Goal: Navigation & Orientation: Find specific page/section

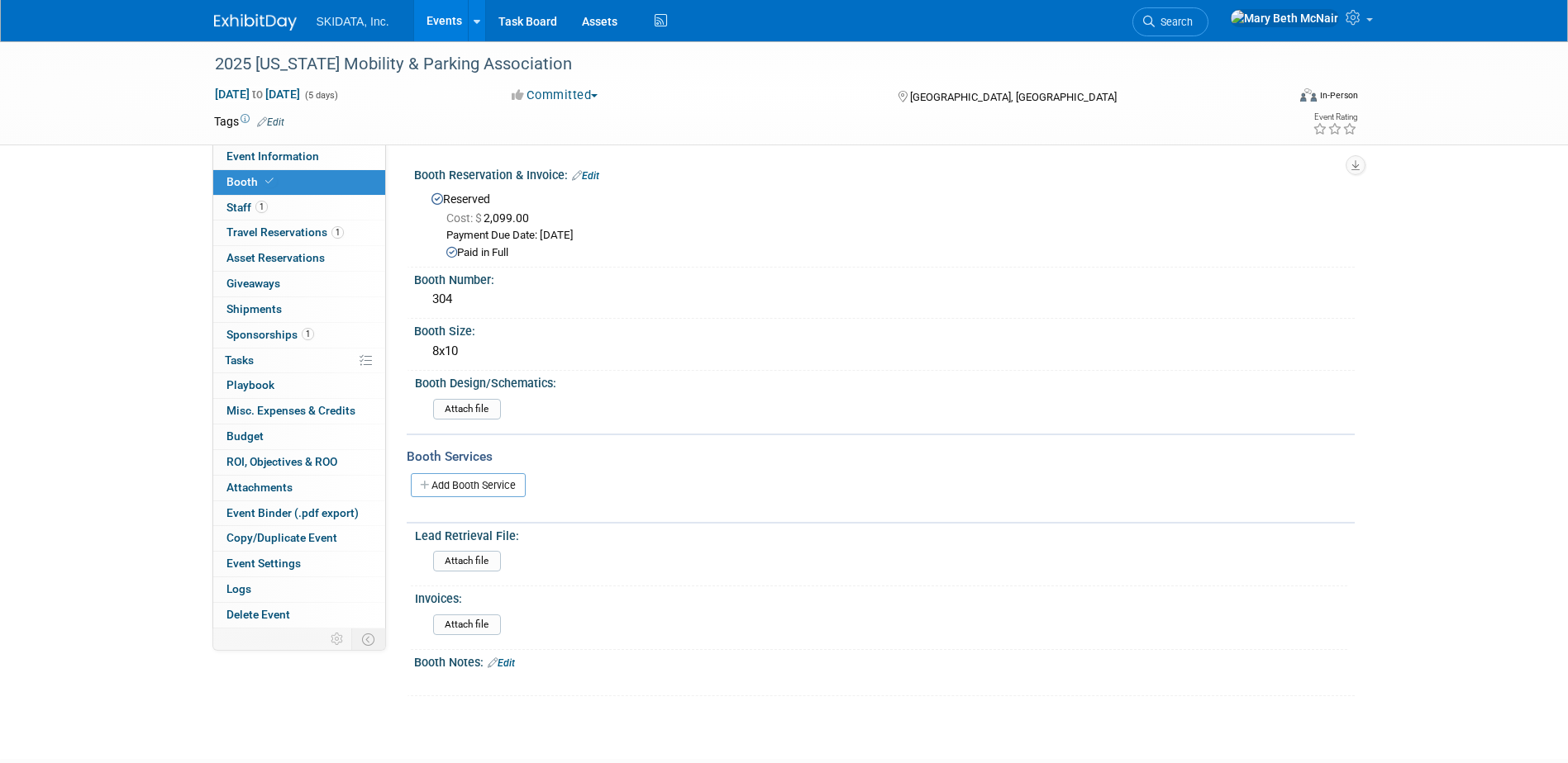
click at [443, 21] on link "Events" at bounding box center [443, 20] width 60 height 41
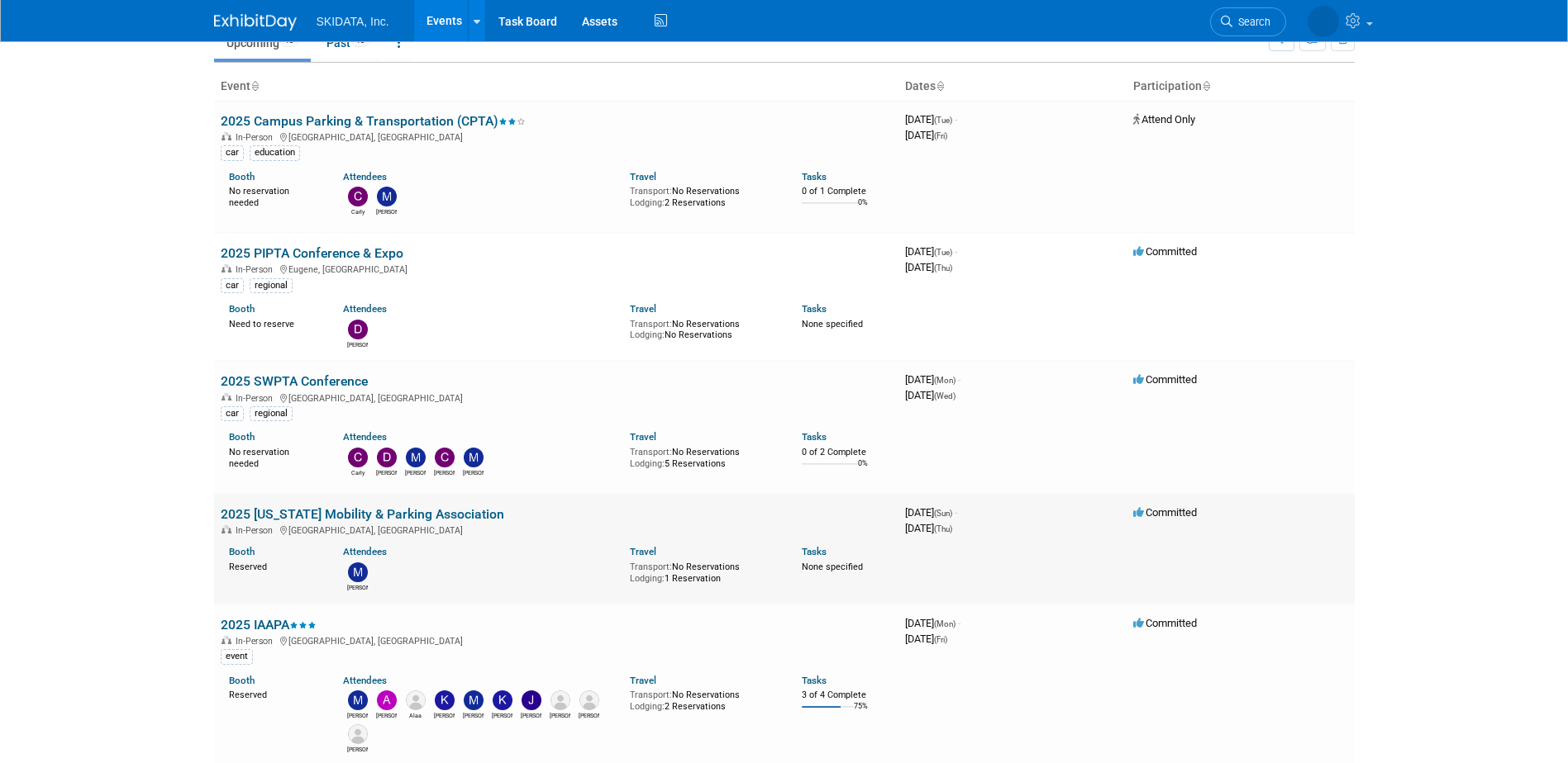
scroll to position [82, 0]
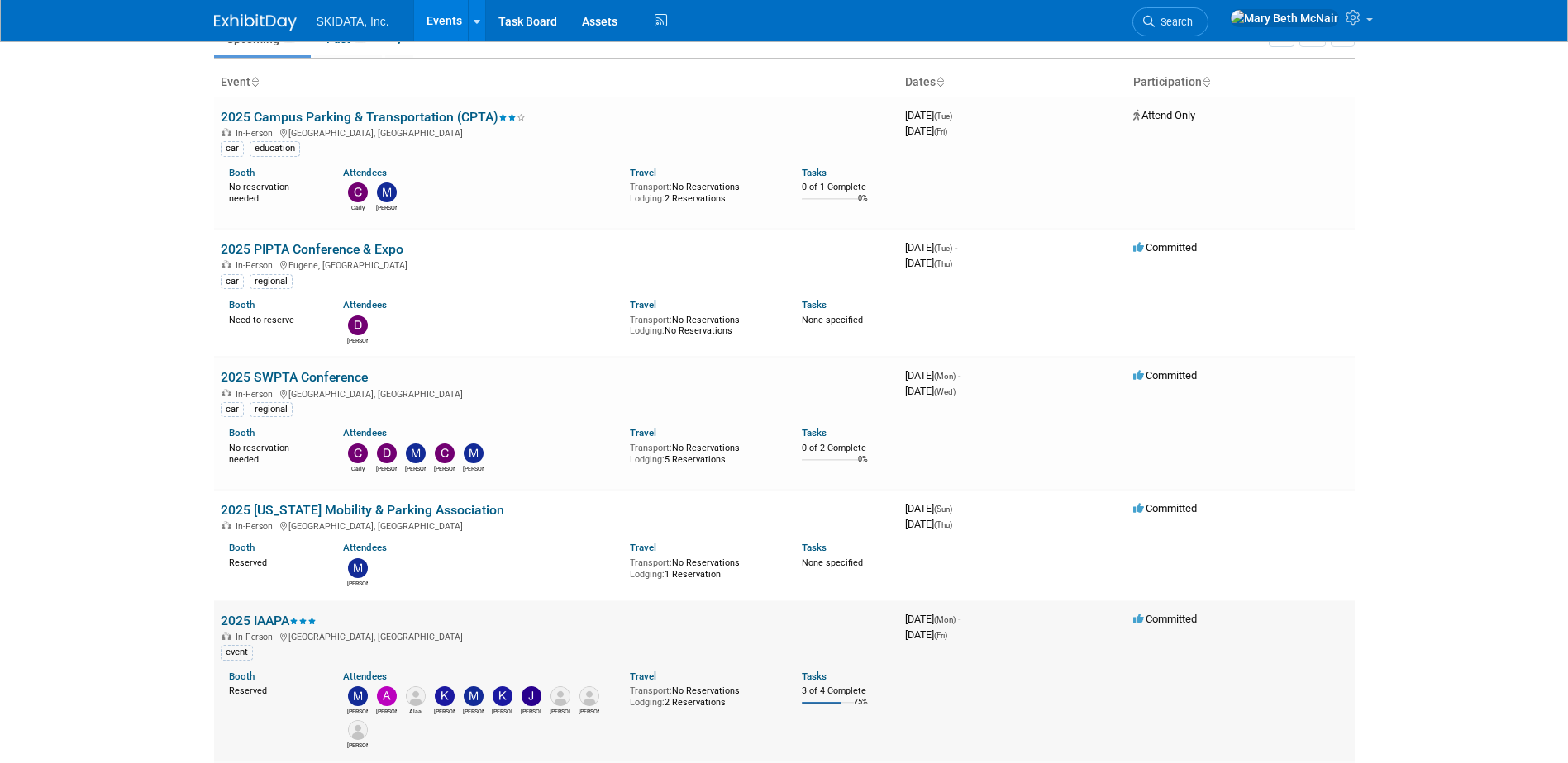
click at [256, 624] on link "2025 IAAPA" at bounding box center [268, 620] width 96 height 15
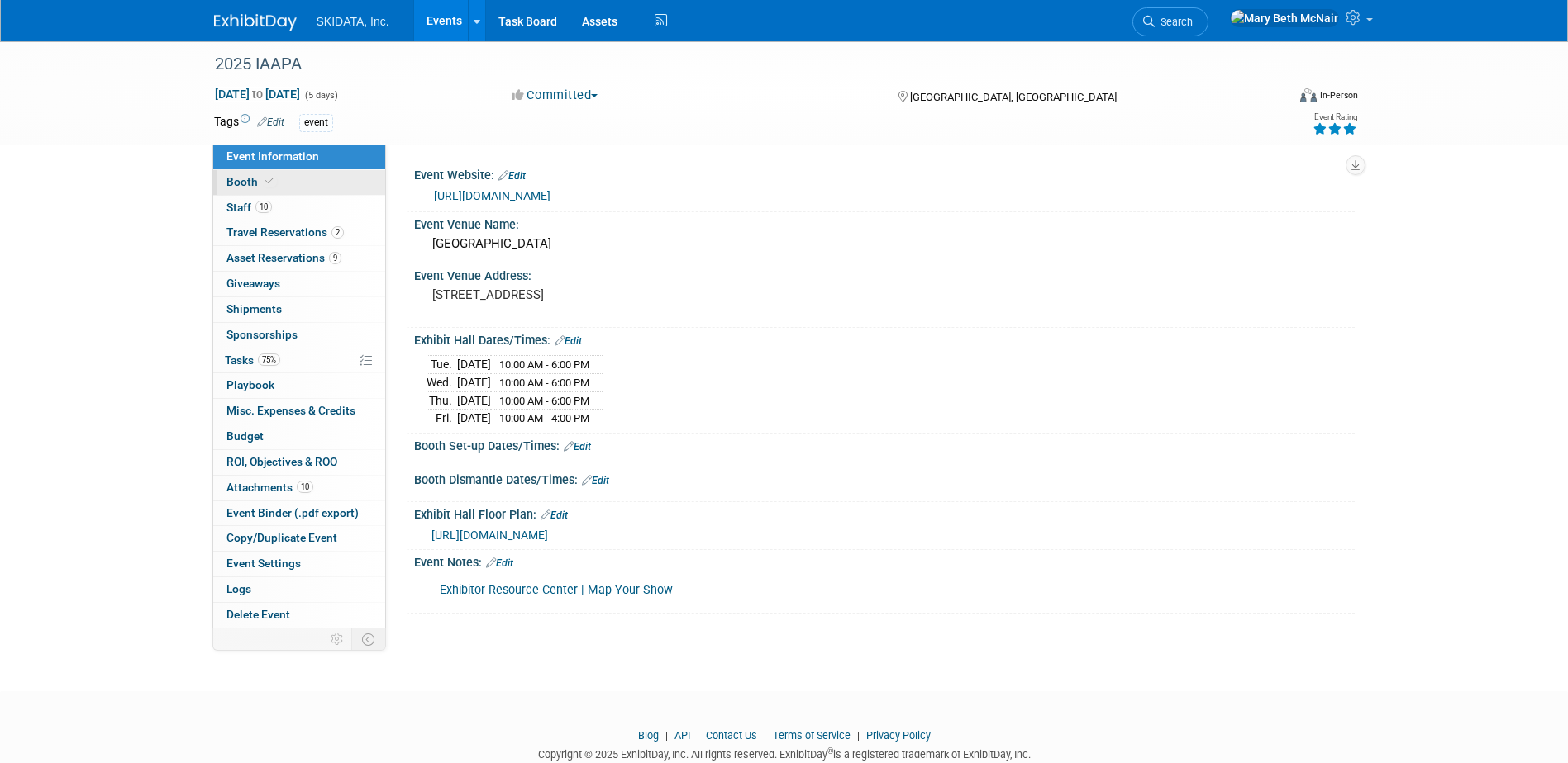
click at [226, 177] on span "Booth" at bounding box center [251, 182] width 51 height 13
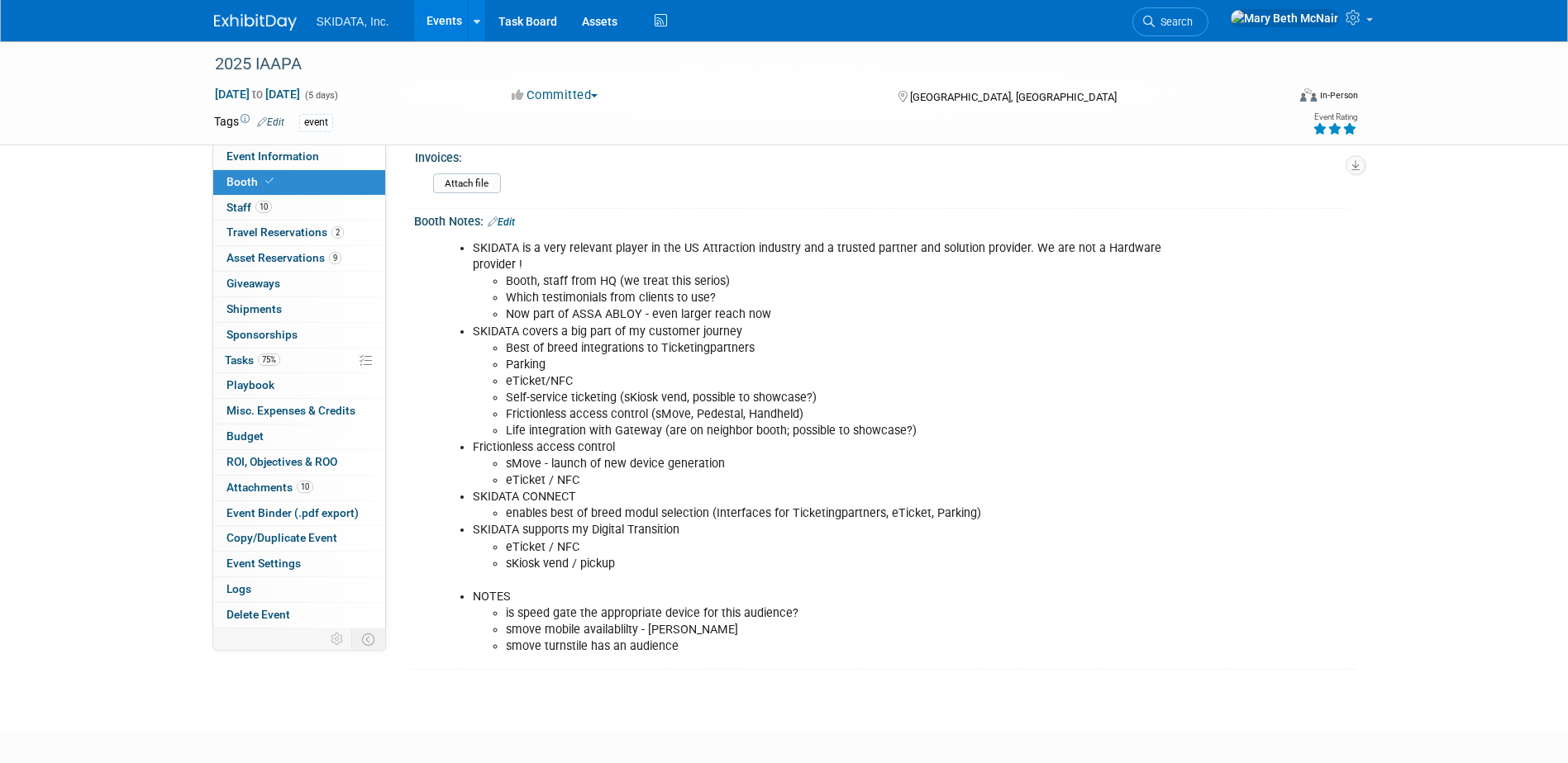
scroll to position [1156, 0]
